Goal: Information Seeking & Learning: Learn about a topic

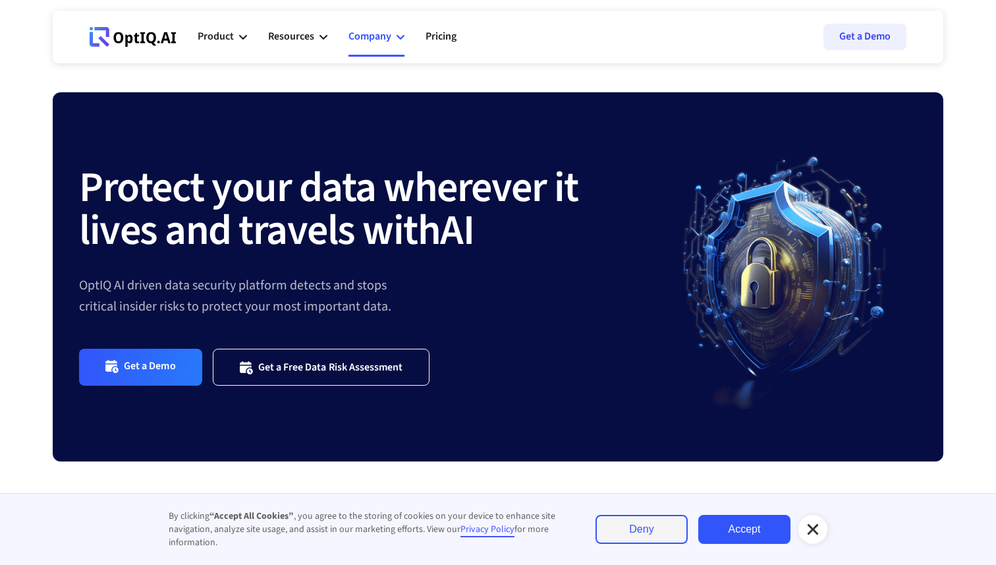
click at [363, 32] on div "Company" at bounding box center [369, 37] width 43 height 18
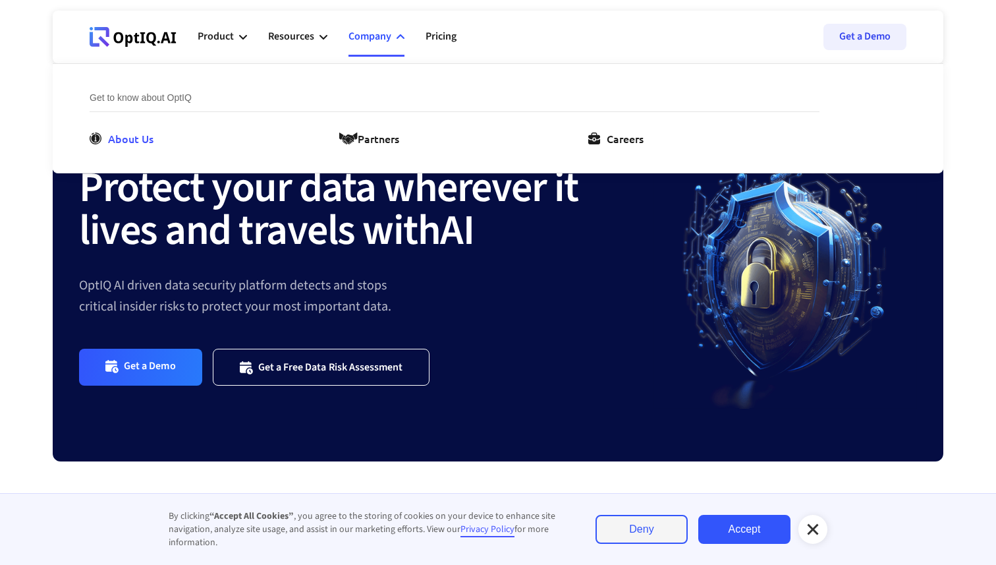
click at [144, 133] on div "About Us" at bounding box center [130, 138] width 45 height 16
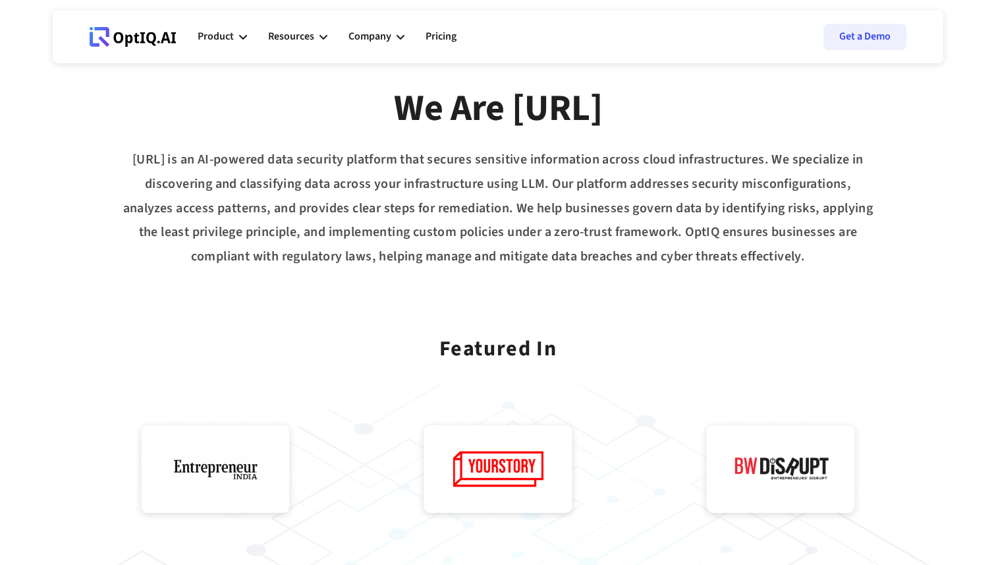
scroll to position [115, 0]
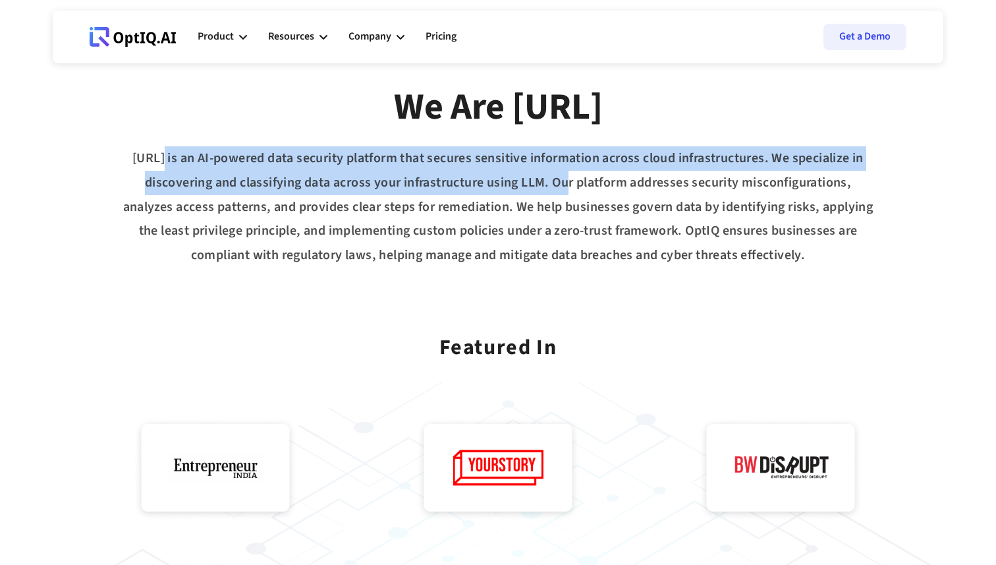
drag, startPoint x: 155, startPoint y: 159, endPoint x: 551, endPoint y: 184, distance: 396.1
click at [551, 184] on div "[URL] is an AI-powered data security platform that secures sensitive informatio…" at bounding box center [498, 206] width 891 height 121
drag, startPoint x: 551, startPoint y: 184, endPoint x: 126, endPoint y: 144, distance: 426.1
click at [126, 144] on div "We Are [URL] [URL] is an AI-powered data security platform that secures sensiti…" at bounding box center [498, 171] width 891 height 191
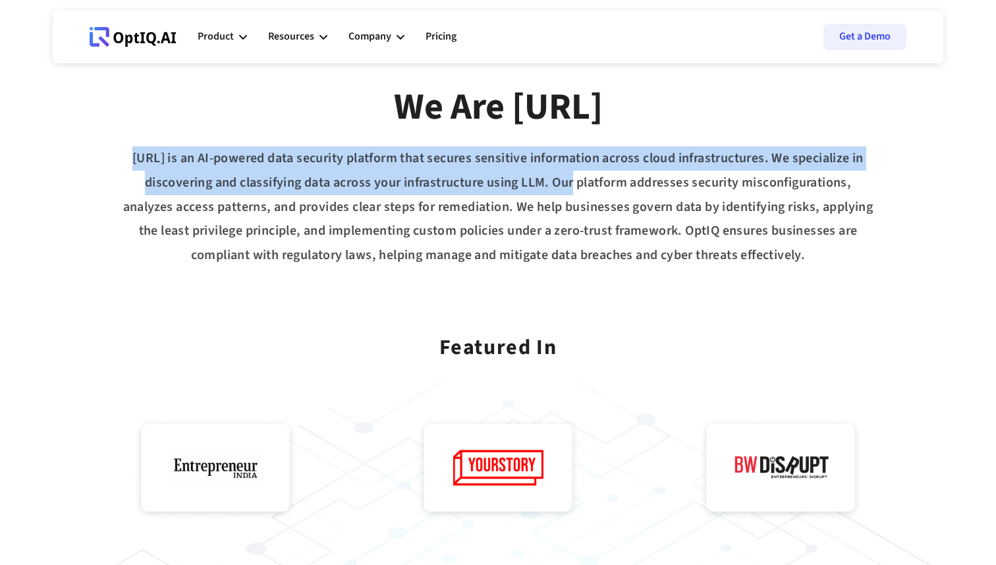
click at [126, 144] on div "We Are [URL] [URL] is an AI-powered data security platform that secures sensiti…" at bounding box center [498, 171] width 891 height 191
